Goal: Task Accomplishment & Management: Complete application form

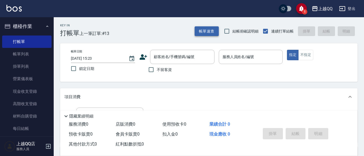
click at [202, 27] on button "帳單速查" at bounding box center [207, 31] width 24 height 10
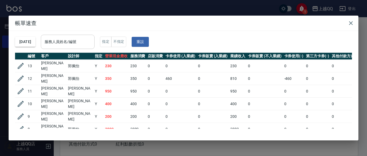
click at [83, 35] on div "服務人員姓名/編號" at bounding box center [68, 42] width 54 height 14
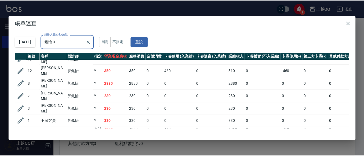
scroll to position [12, 0]
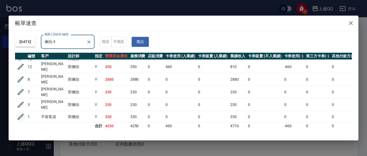
type input "佩怡-3"
click at [21, 112] on icon "button" at bounding box center [21, 116] width 8 height 8
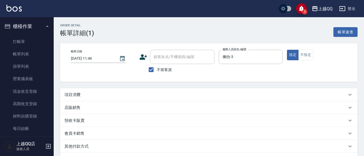
type input "[DATE] 11:44"
checkbox input "true"
type input "佩怡-3"
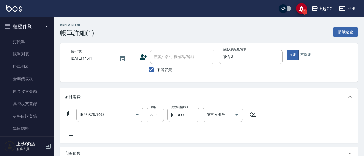
type input "洗髮(101)"
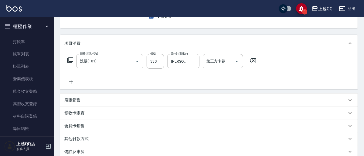
scroll to position [54, 0]
click at [69, 79] on icon at bounding box center [70, 81] width 13 height 6
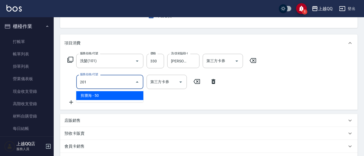
type input "剪瀏海(201)"
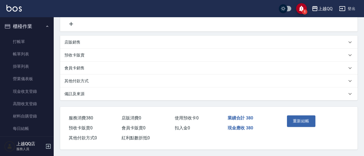
scroll to position [135, 0]
click at [305, 118] on button "重新結帳" at bounding box center [301, 120] width 28 height 11
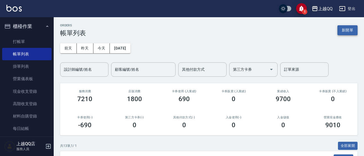
click at [345, 27] on button "新開單" at bounding box center [347, 30] width 20 height 10
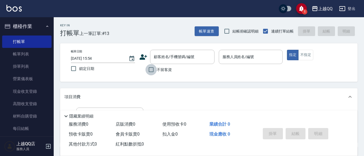
click at [155, 69] on input "不留客資" at bounding box center [151, 69] width 11 height 11
checkbox input "true"
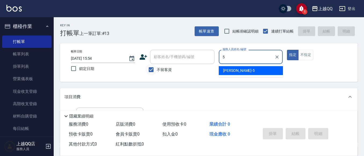
type input "5"
type button "true"
type input "[PERSON_NAME]5"
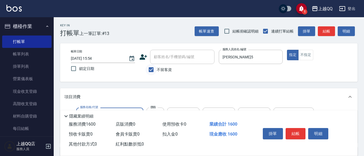
type input "設計燙髮1600(305)"
type input "888"
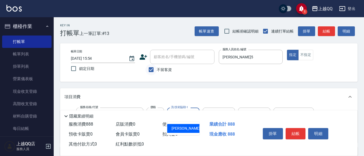
type input "[PERSON_NAME]5"
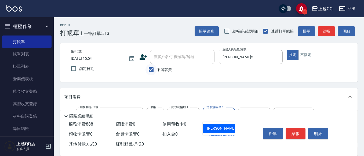
type input "[PERSON_NAME]5"
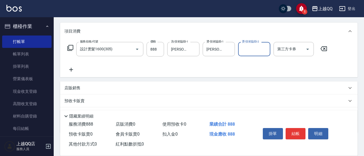
scroll to position [81, 0]
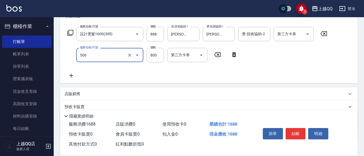
type input "日本松島再生髮敷護髮(506)"
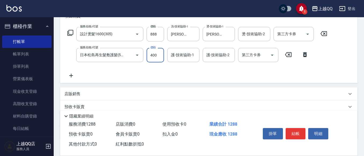
type input "400"
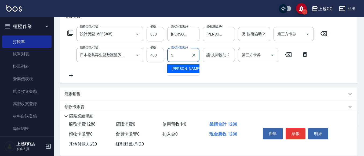
type input "[PERSON_NAME]5"
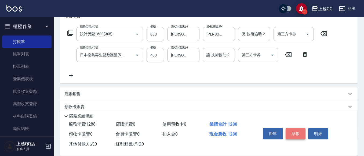
click at [295, 132] on button "結帳" at bounding box center [296, 133] width 20 height 11
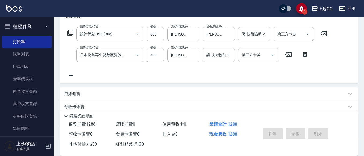
type input "[DATE] 16:10"
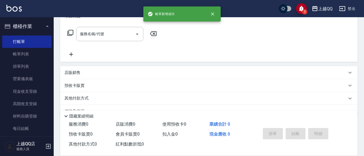
scroll to position [0, 0]
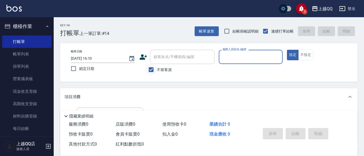
click at [146, 66] on input "不留客資" at bounding box center [151, 69] width 11 height 11
checkbox input "false"
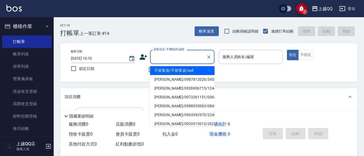
click at [177, 53] on input "顧客姓名/手機號碼/編號" at bounding box center [178, 56] width 52 height 9
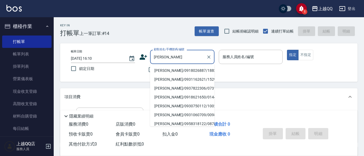
click at [182, 69] on li "[PERSON_NAME]/0918026887/1883" at bounding box center [182, 70] width 64 height 9
type input "[PERSON_NAME]/0918026887/1883"
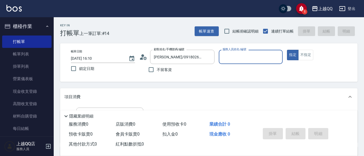
type input "佩怡-3"
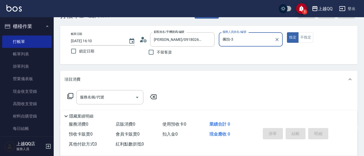
scroll to position [27, 0]
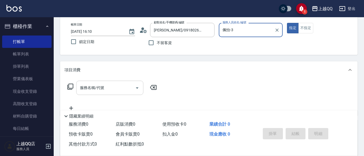
click at [118, 90] on input "服務名稱/代號" at bounding box center [106, 87] width 54 height 9
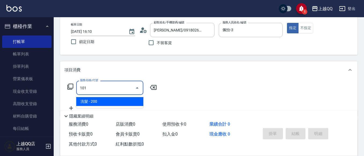
type input "洗髮(101)"
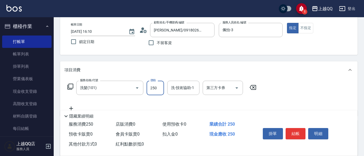
type input "250"
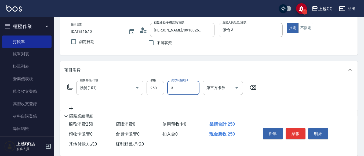
type input "佩怡-3"
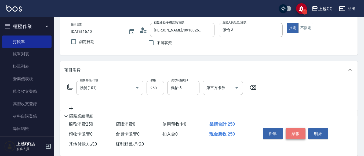
click at [292, 130] on button "結帳" at bounding box center [296, 133] width 20 height 11
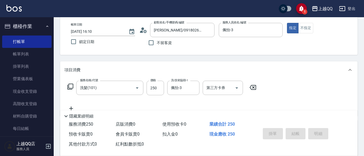
type input "[DATE] 16:27"
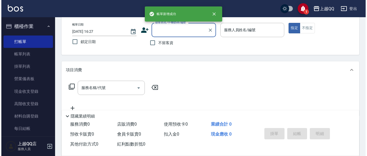
scroll to position [0, 0]
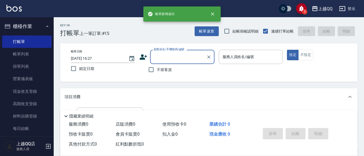
click at [199, 37] on div "帳單速查 結帳前確認明細 連續打單結帳 掛單 結帳 明細" at bounding box center [276, 31] width 163 height 11
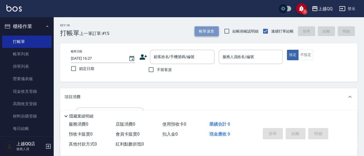
click at [202, 34] on button "帳單速查" at bounding box center [207, 31] width 24 height 10
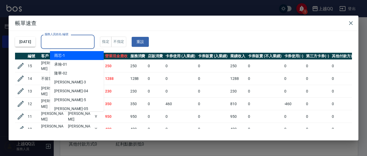
click at [92, 41] on input "服務人員姓名/編號" at bounding box center [67, 41] width 49 height 9
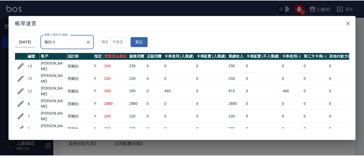
scroll to position [23, 0]
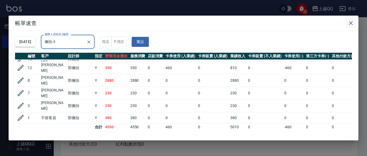
type input "佩怡-3"
click at [352, 19] on button "button" at bounding box center [350, 23] width 11 height 11
